Goal: Information Seeking & Learning: Learn about a topic

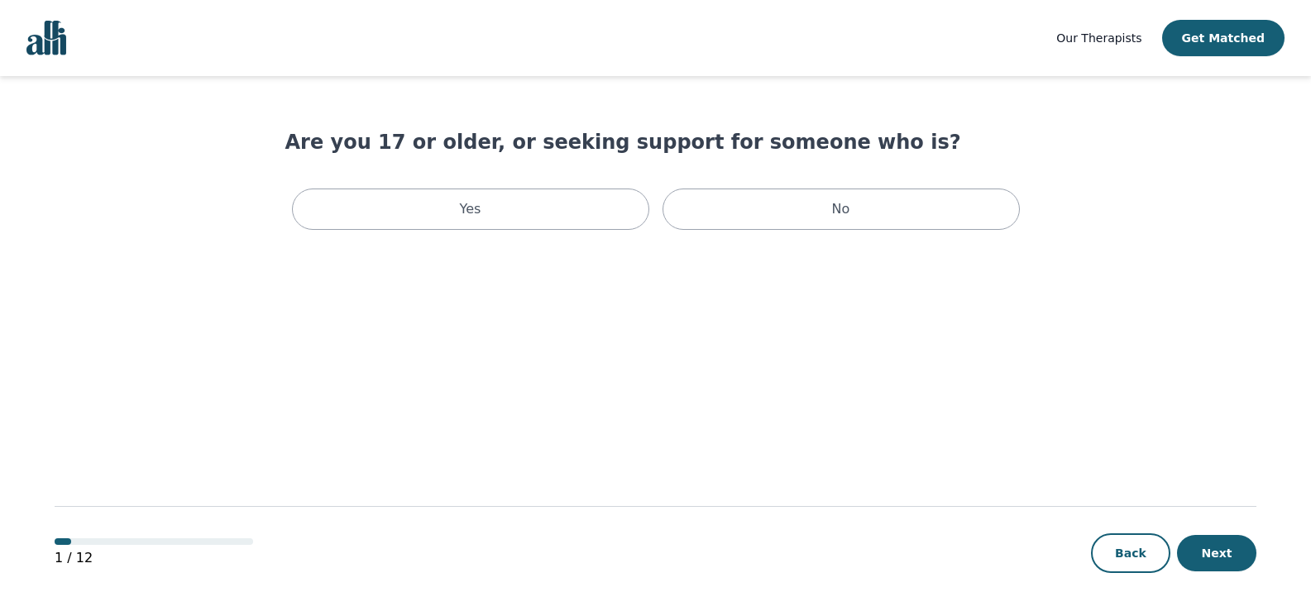
click at [1090, 41] on span "Our Therapists" at bounding box center [1098, 37] width 85 height 13
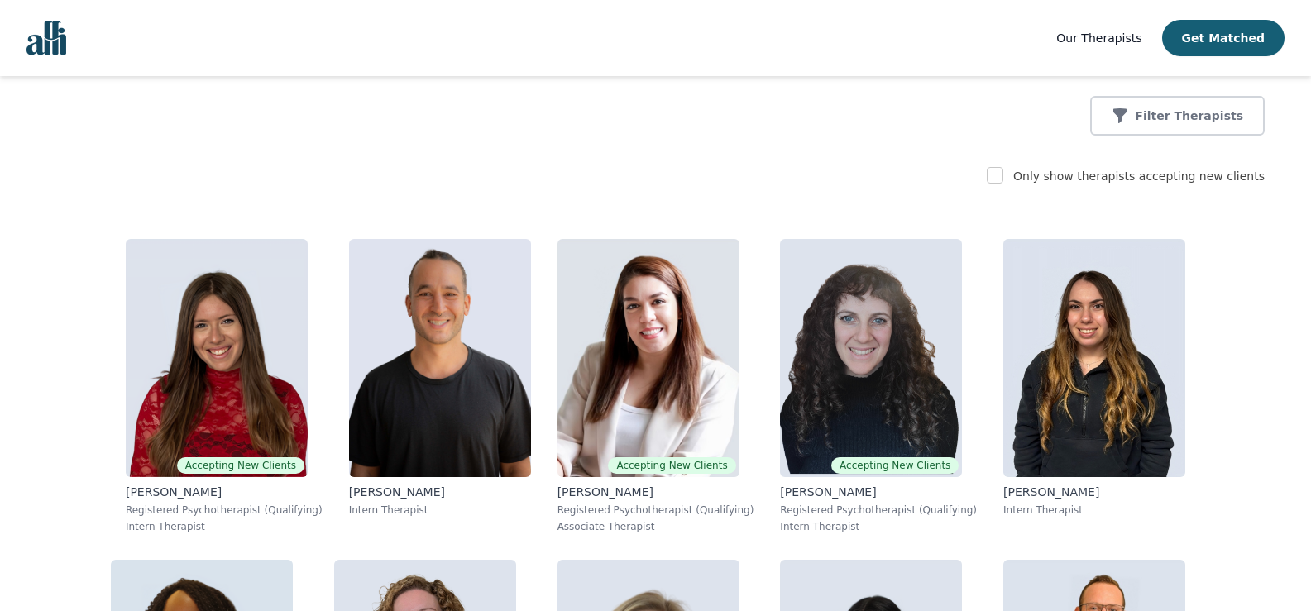
scroll to position [339, 0]
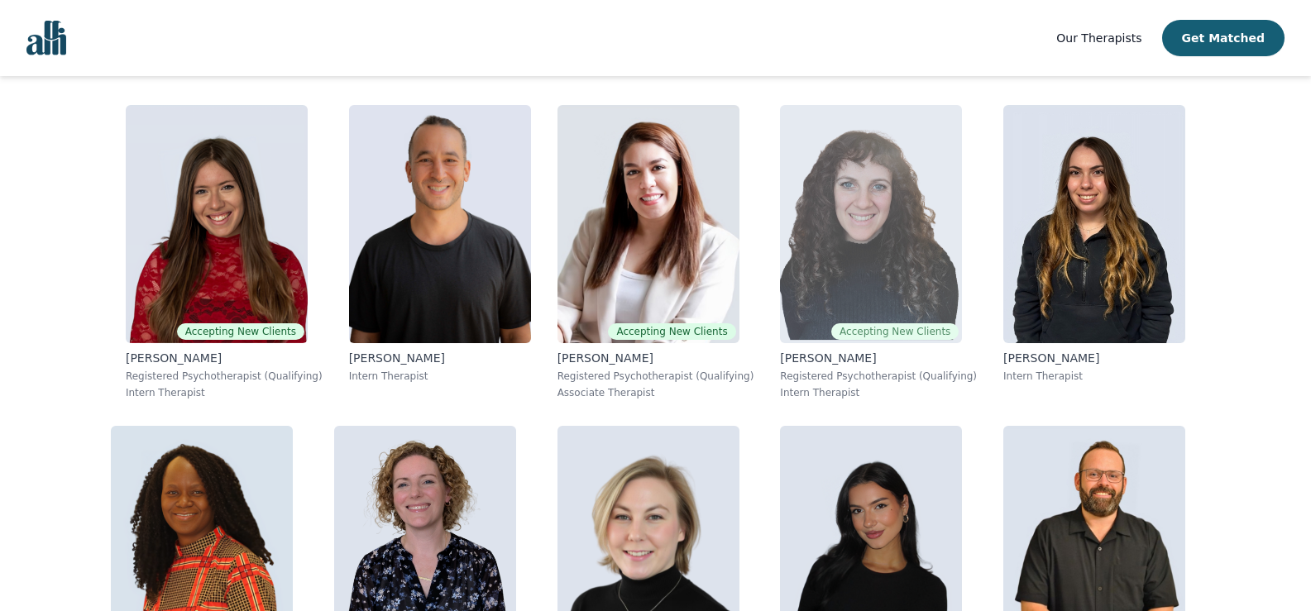
click at [860, 259] on img at bounding box center [871, 224] width 182 height 238
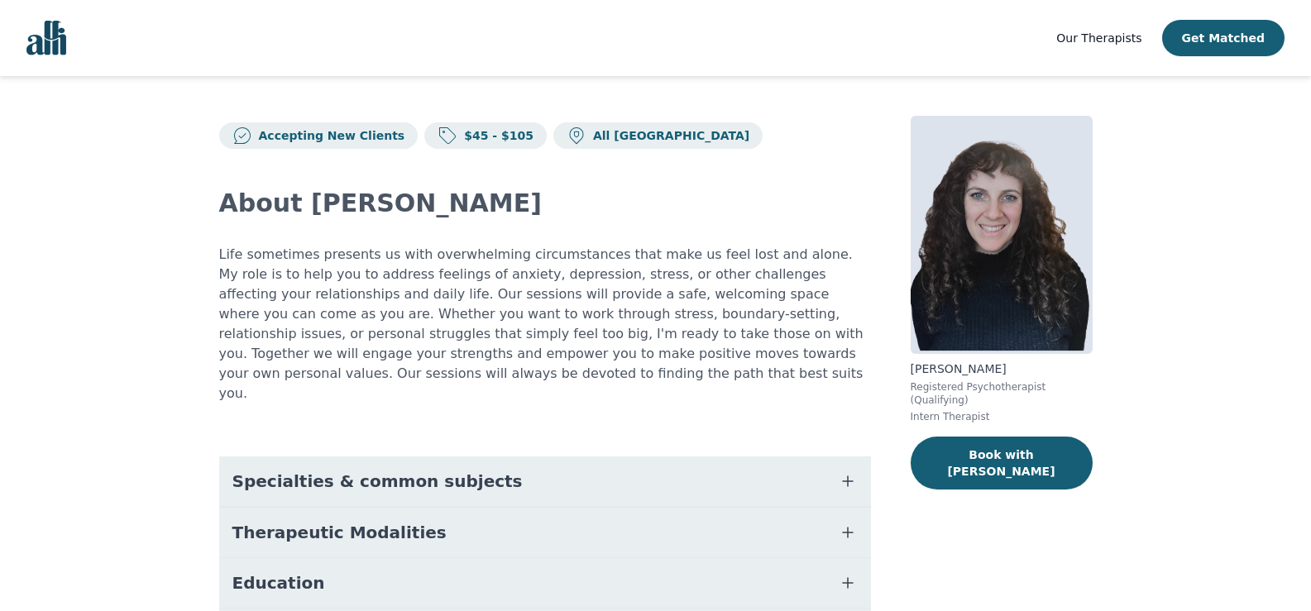
scroll to position [208, 0]
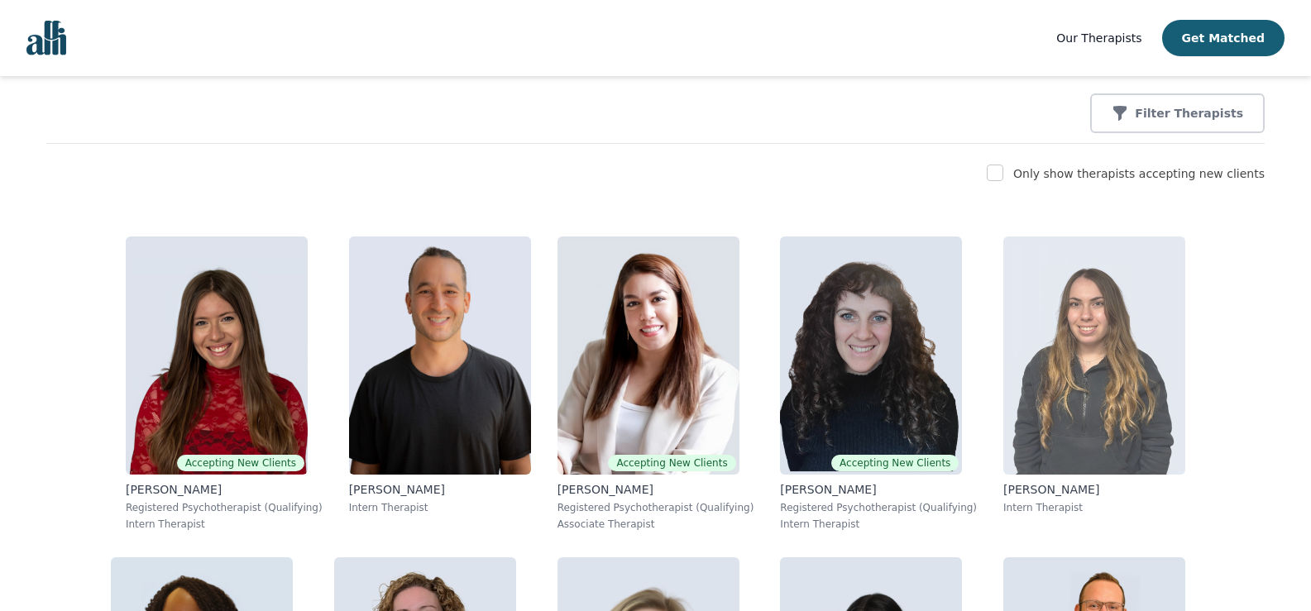
click at [1074, 358] on img at bounding box center [1094, 355] width 182 height 238
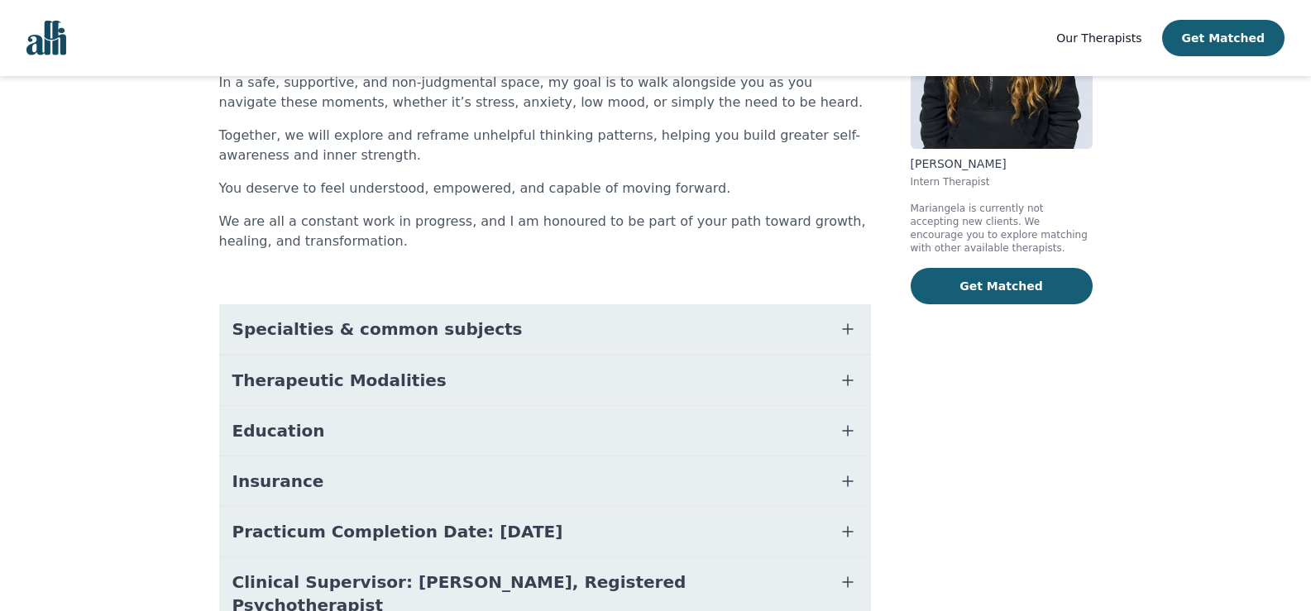
scroll to position [280, 0]
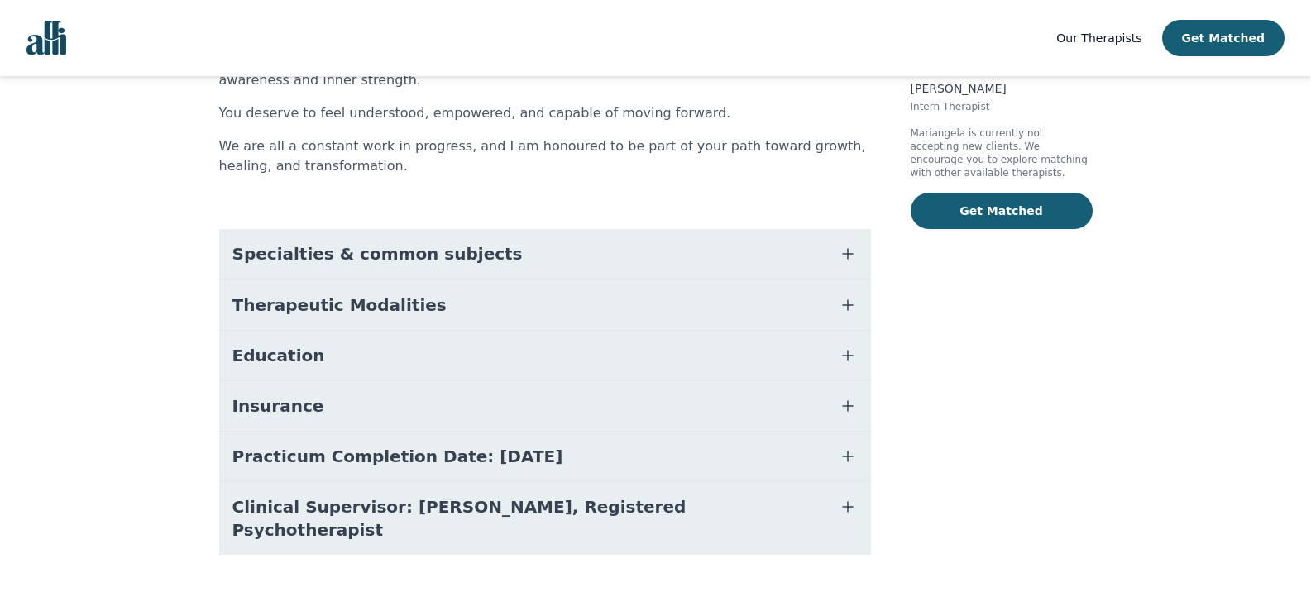
click at [852, 367] on button "Education" at bounding box center [545, 356] width 652 height 50
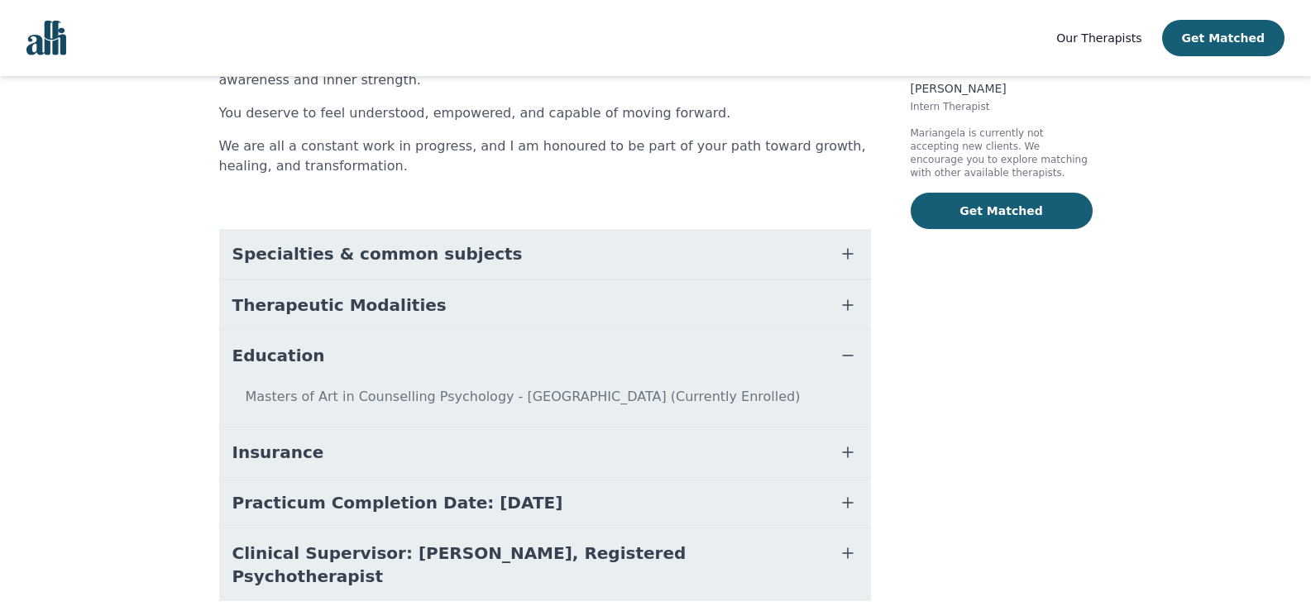
click at [849, 303] on icon "button" at bounding box center [848, 305] width 20 height 20
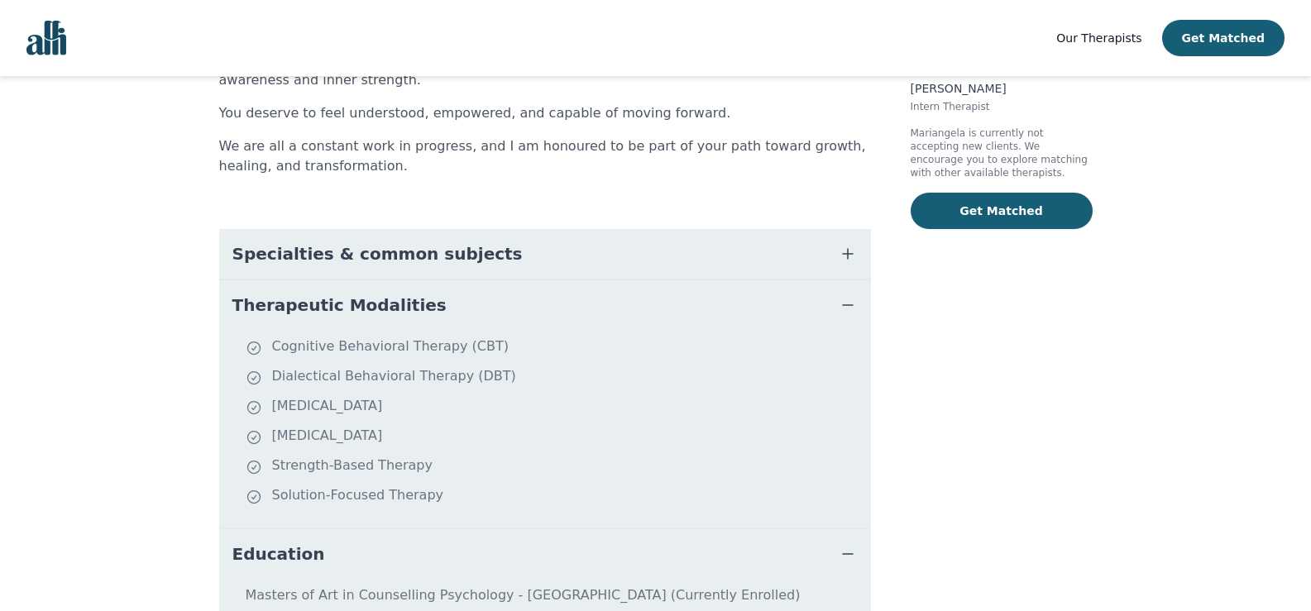
click at [852, 246] on icon "button" at bounding box center [848, 254] width 20 height 20
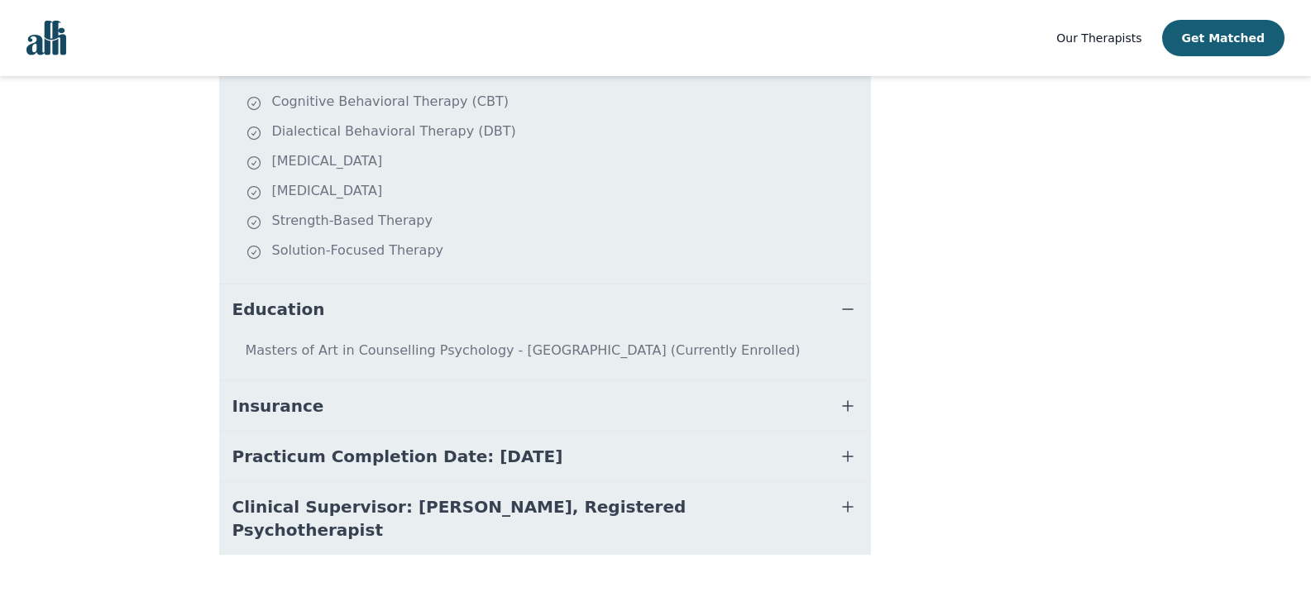
scroll to position [0, 0]
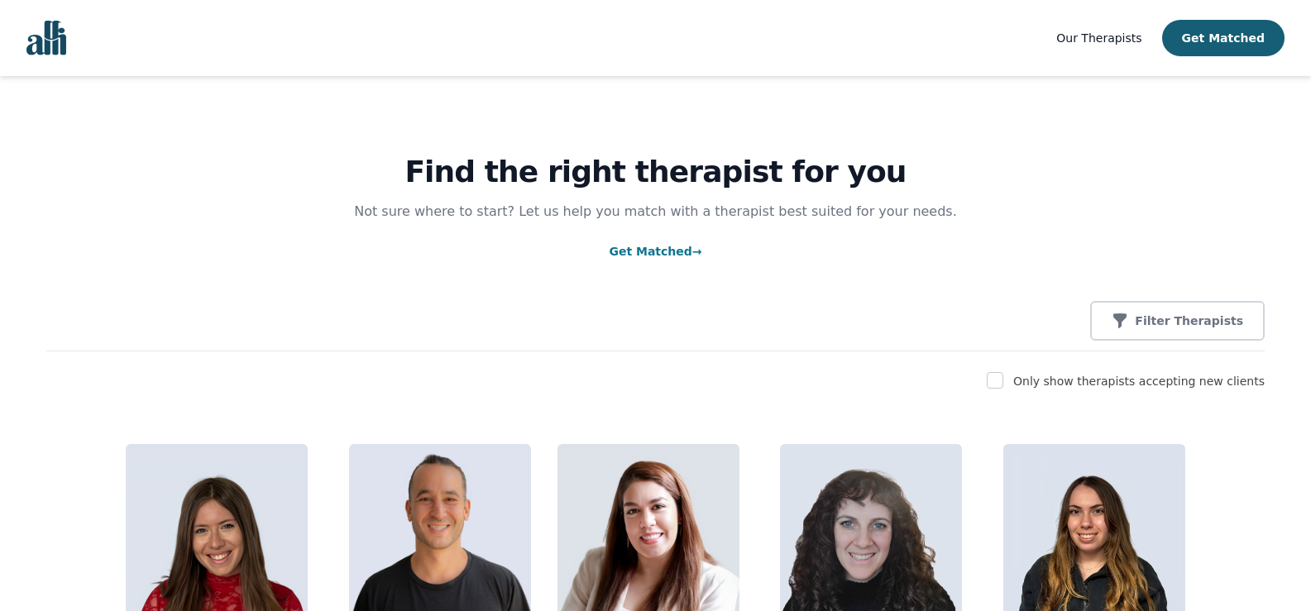
scroll to position [208, 0]
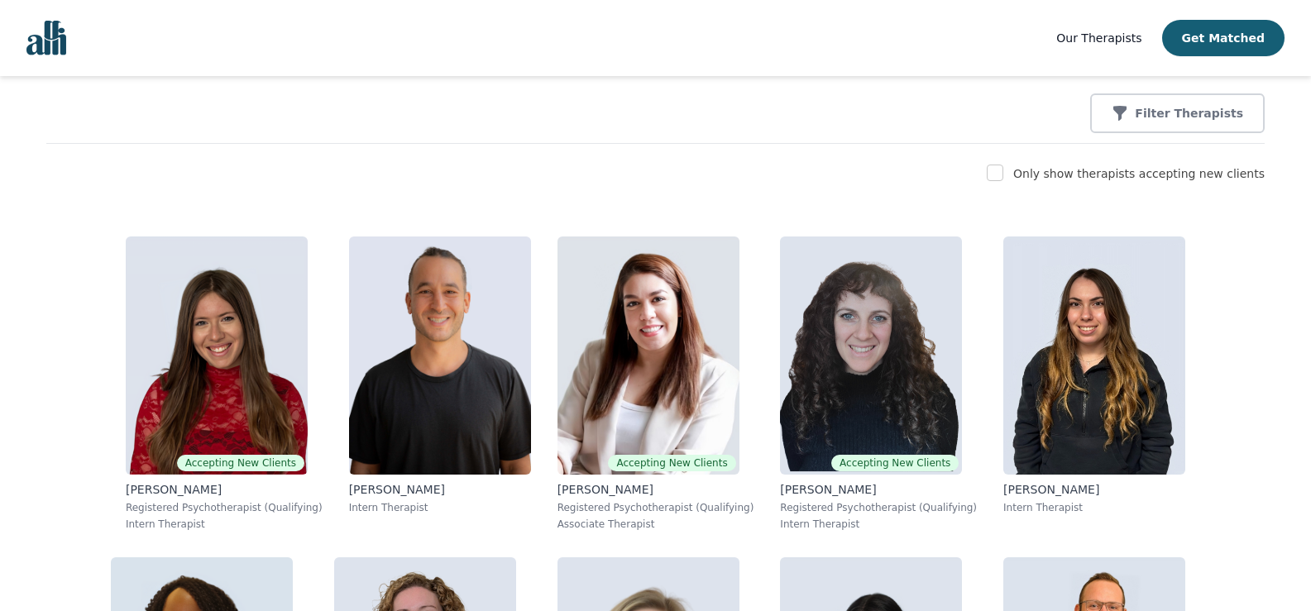
click at [1201, 167] on label "Only show therapists accepting new clients" at bounding box center [1138, 173] width 251 height 13
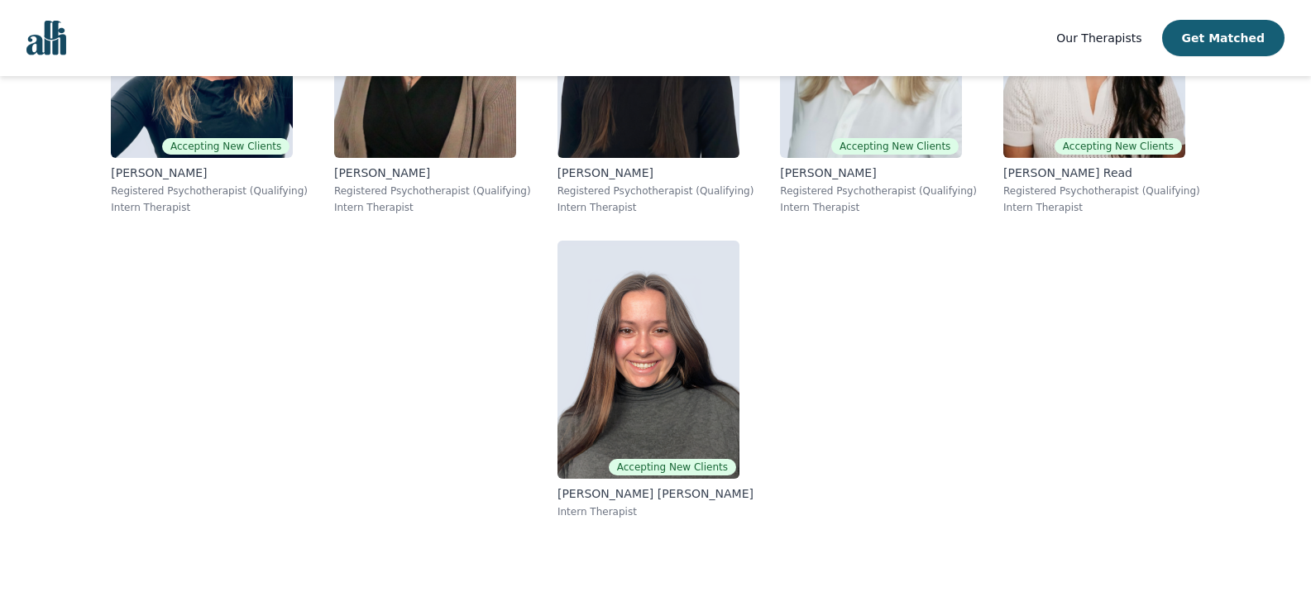
scroll to position [0, 0]
